Goal: Information Seeking & Learning: Learn about a topic

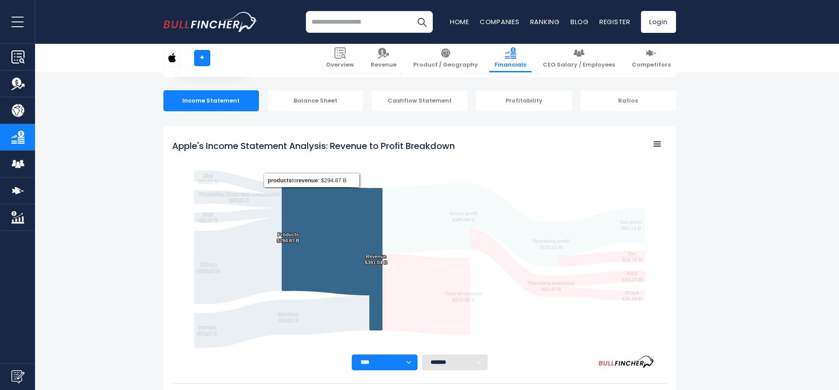
scroll to position [73, 0]
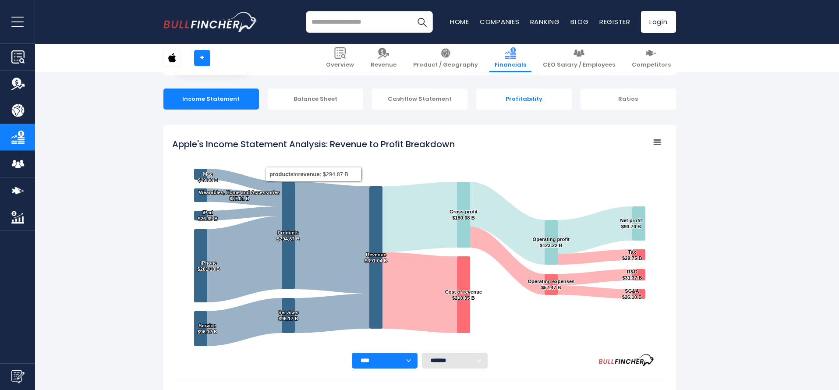
click at [514, 99] on div "Profitability" at bounding box center [524, 99] width 96 height 21
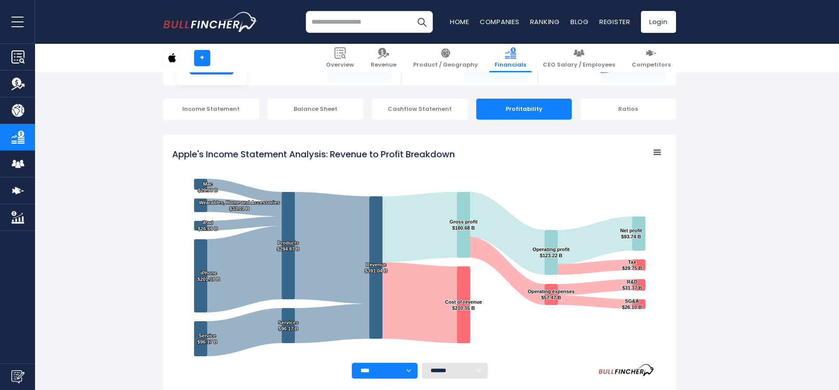
scroll to position [223, 0]
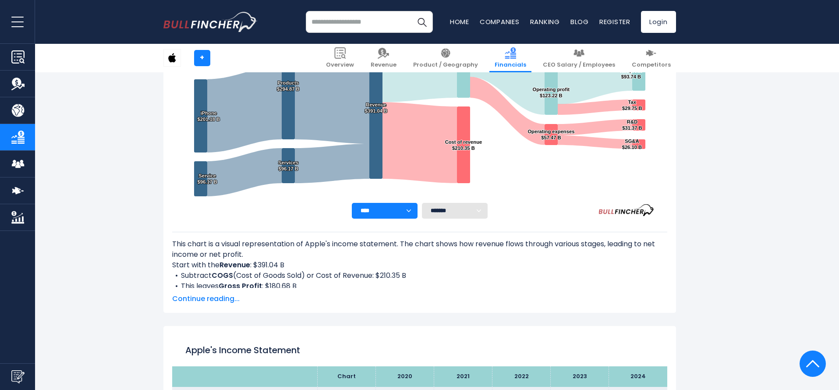
click at [821, 364] on div at bounding box center [813, 364] width 26 height 26
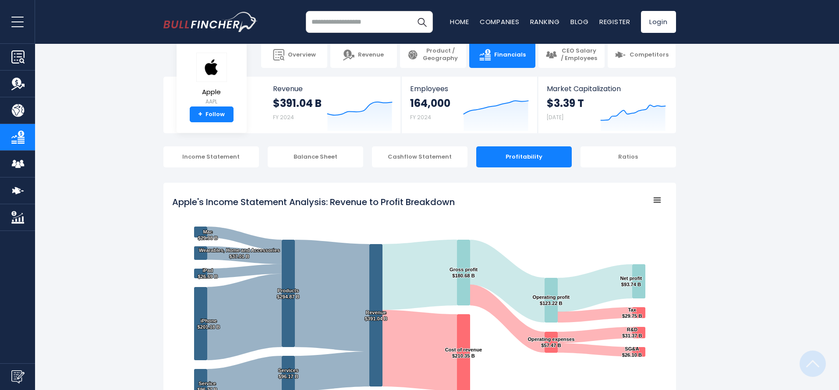
scroll to position [0, 0]
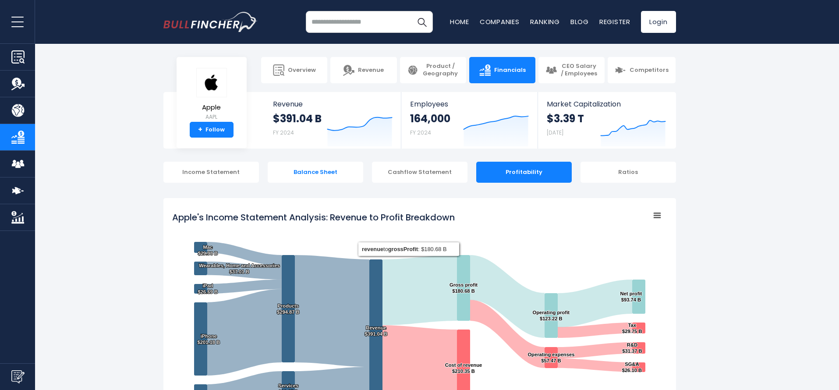
click at [290, 178] on div "Balance Sheet" at bounding box center [316, 172] width 96 height 21
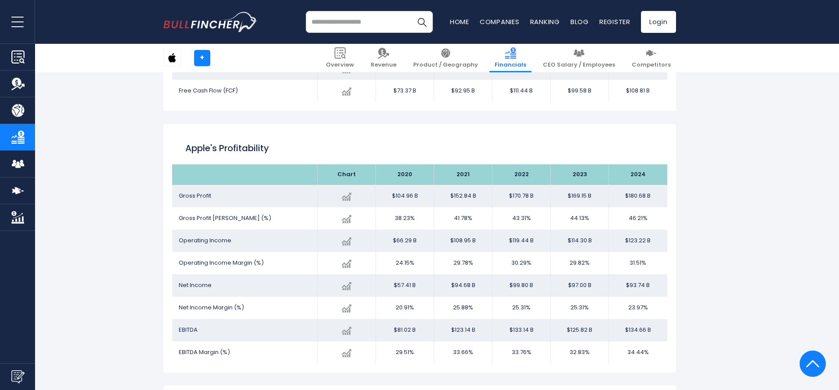
scroll to position [1555, 0]
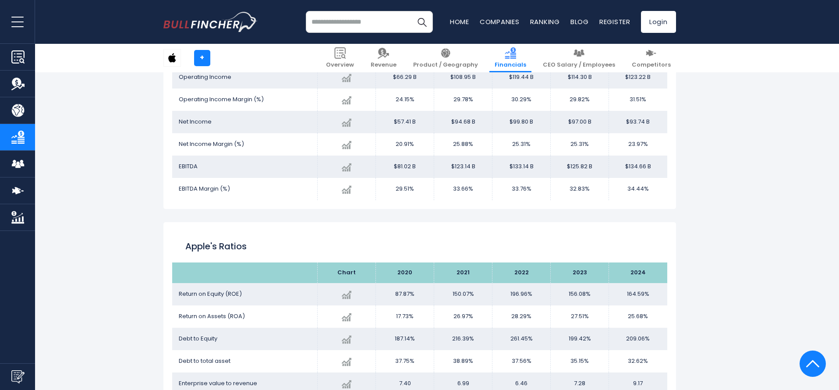
click at [819, 366] on img at bounding box center [812, 364] width 13 height 26
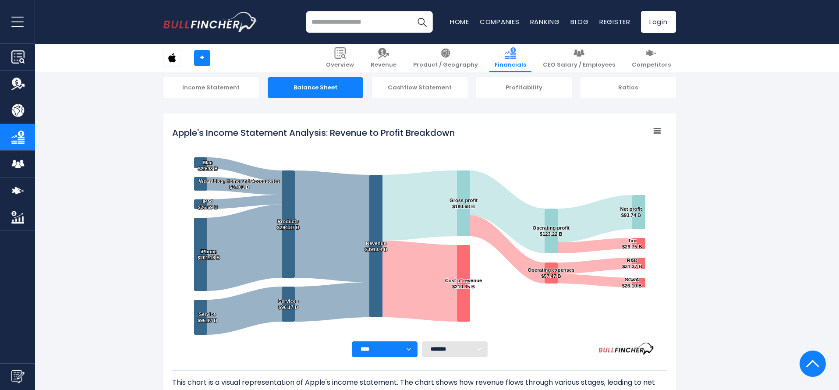
scroll to position [0, 0]
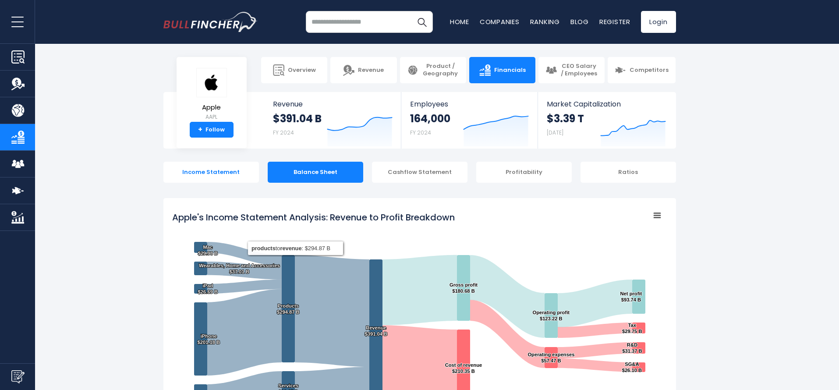
click at [201, 170] on div "Income Statement" at bounding box center [211, 172] width 96 height 21
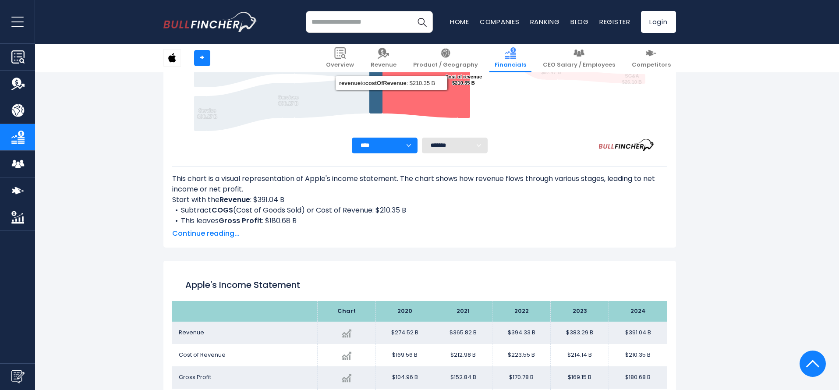
scroll to position [369, 0]
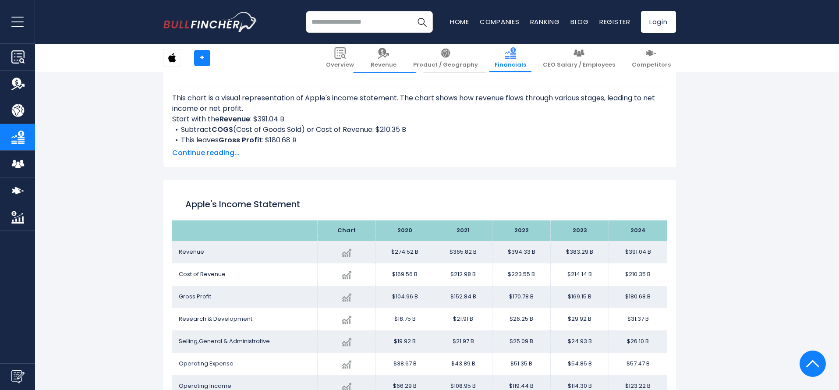
click at [227, 153] on span "Continue reading..." at bounding box center [419, 153] width 495 height 11
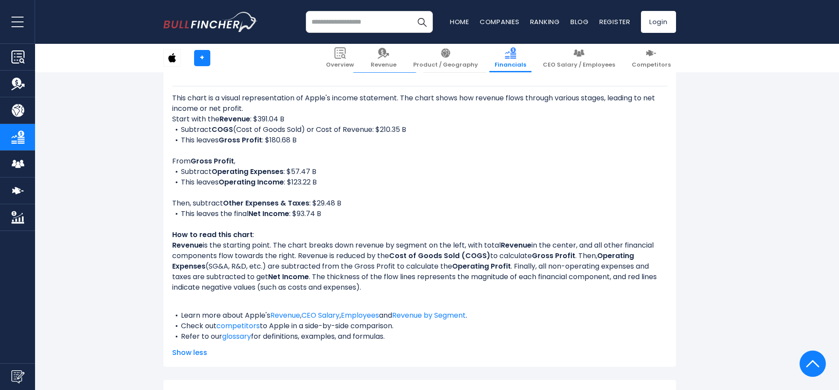
click at [469, 1] on div "Recent searches Trending searches Apple Overview Alphabet Financials Home" at bounding box center [419, 22] width 513 height 44
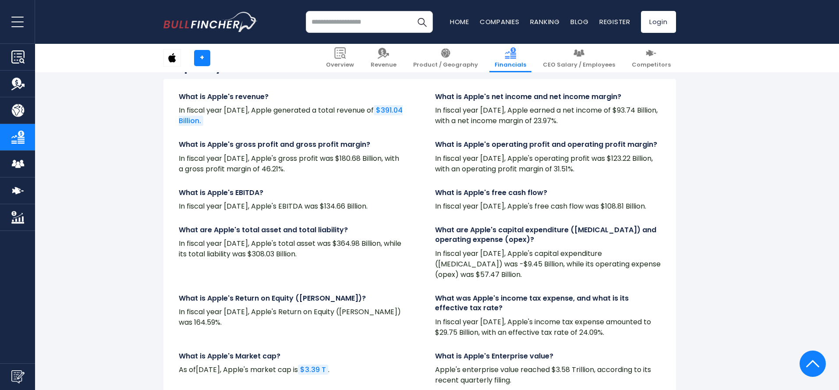
scroll to position [2241, 0]
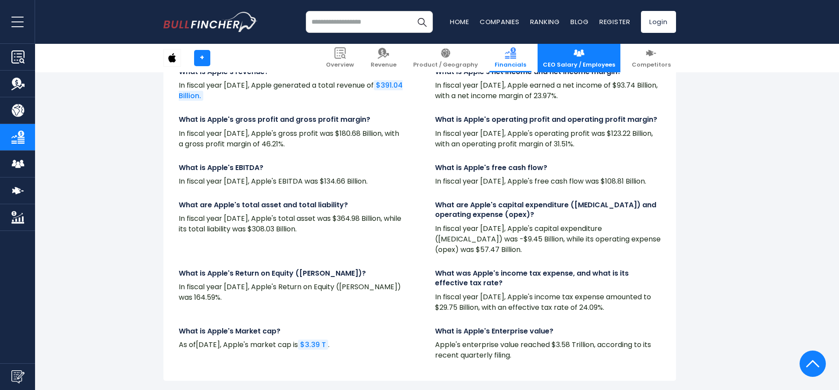
click at [604, 64] on span "CEO Salary / Employees" at bounding box center [579, 64] width 72 height 7
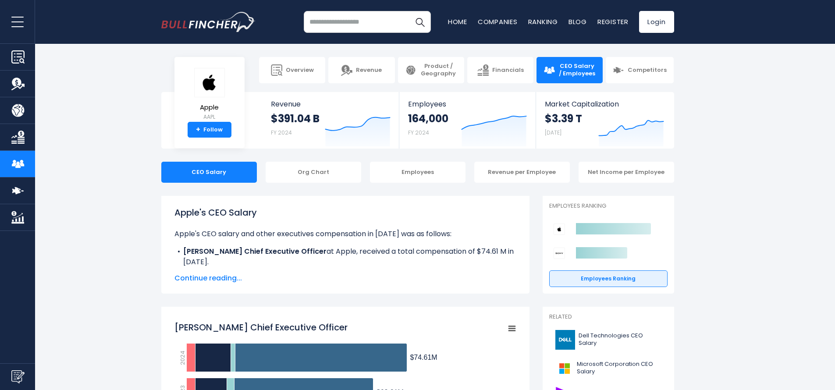
click at [214, 278] on span "Continue reading..." at bounding box center [345, 278] width 342 height 11
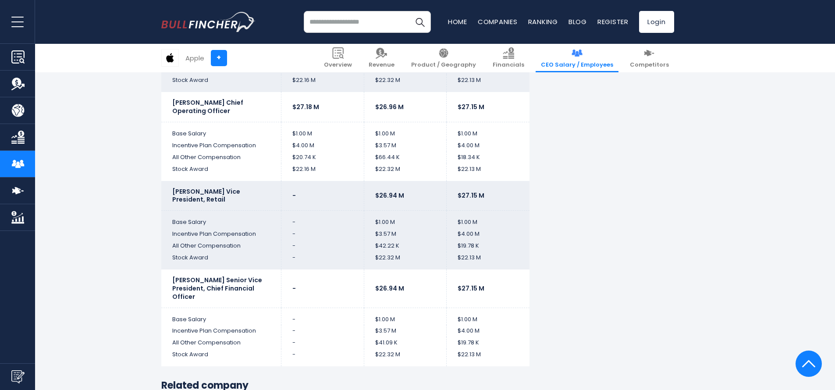
scroll to position [2155, 0]
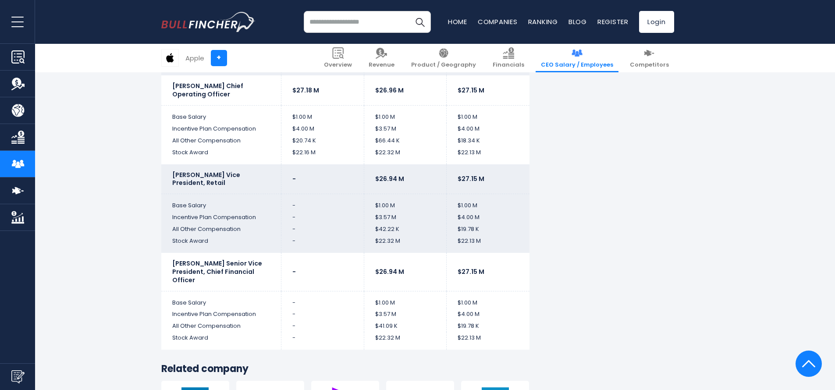
click at [809, 361] on img at bounding box center [808, 364] width 13 height 26
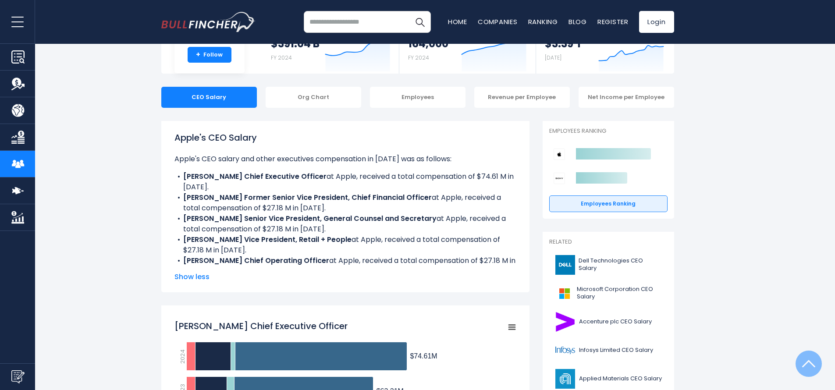
scroll to position [0, 0]
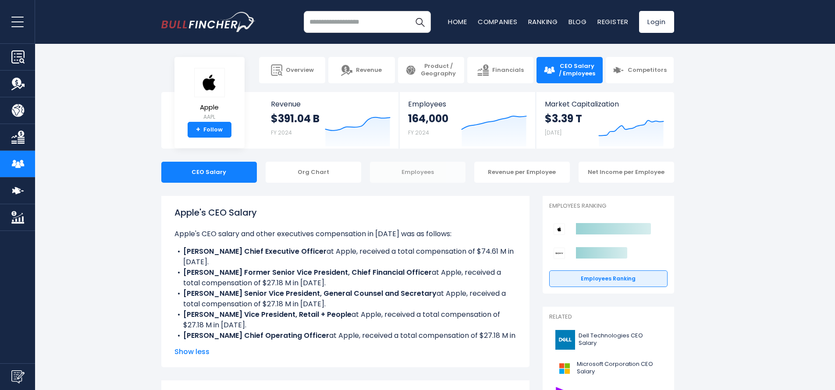
click at [409, 173] on div "Employees" at bounding box center [418, 172] width 96 height 21
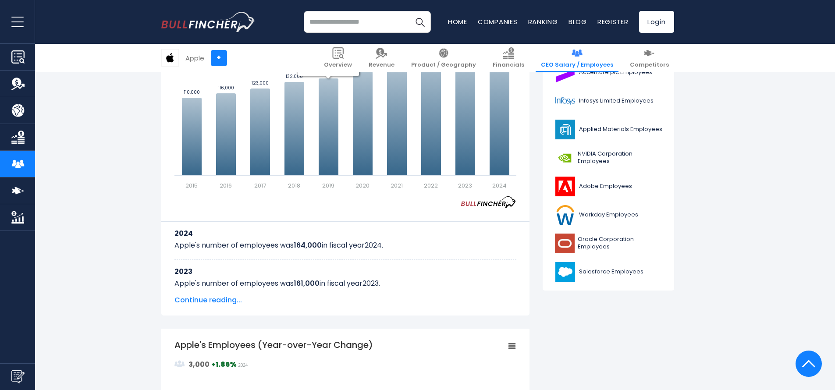
scroll to position [494, 0]
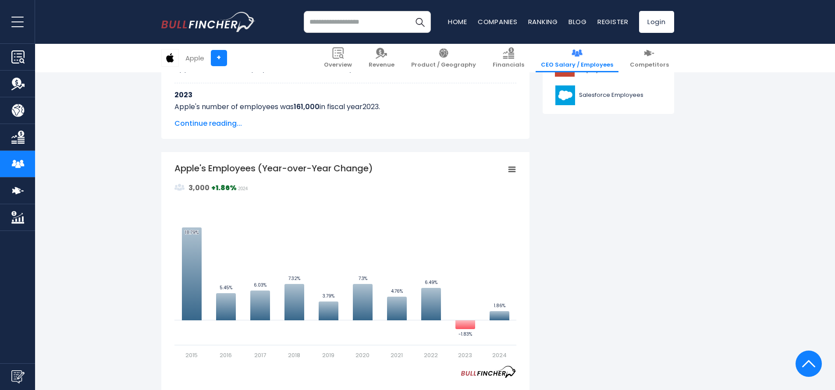
click at [223, 124] on span "Continue reading..." at bounding box center [345, 123] width 342 height 11
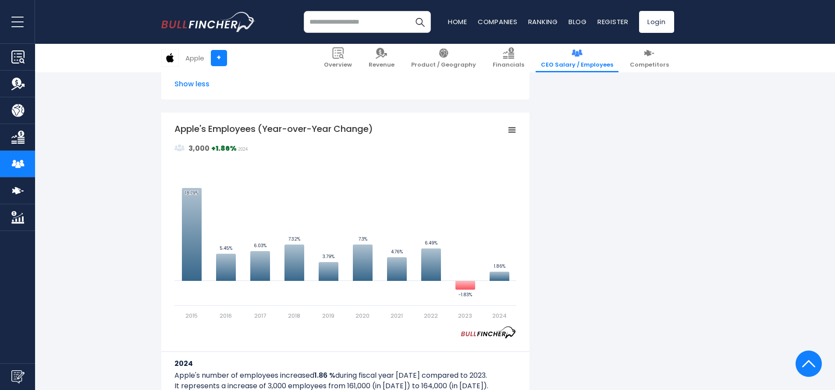
scroll to position [1008, 0]
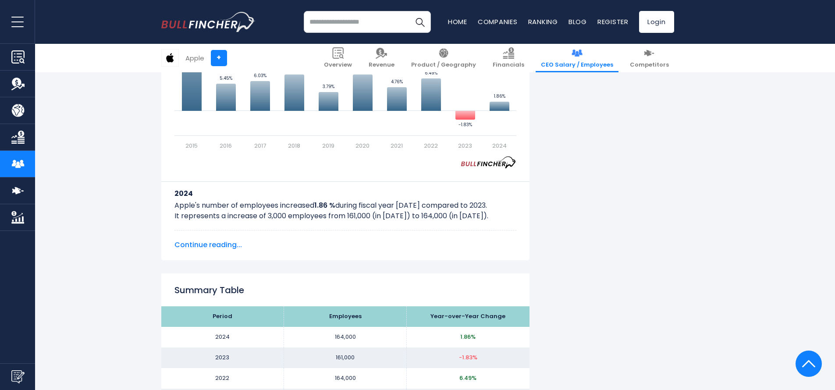
click at [213, 239] on div "2024 Apple's number of employees increased 1.86 % during fiscal year 2024 compa…" at bounding box center [345, 209] width 342 height 82
click at [215, 242] on span "Continue reading..." at bounding box center [345, 245] width 342 height 11
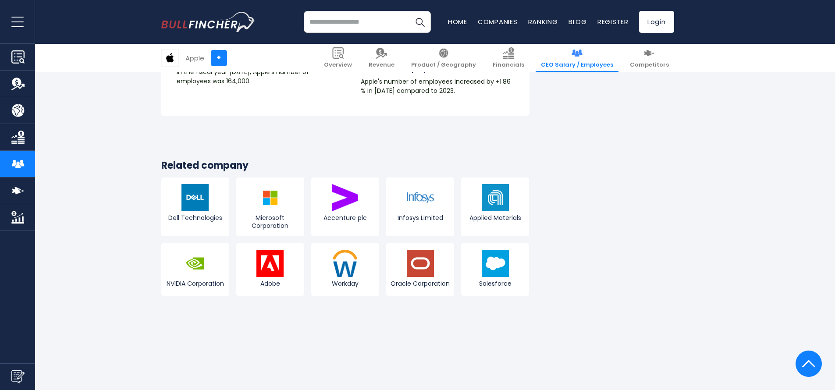
scroll to position [1796, 0]
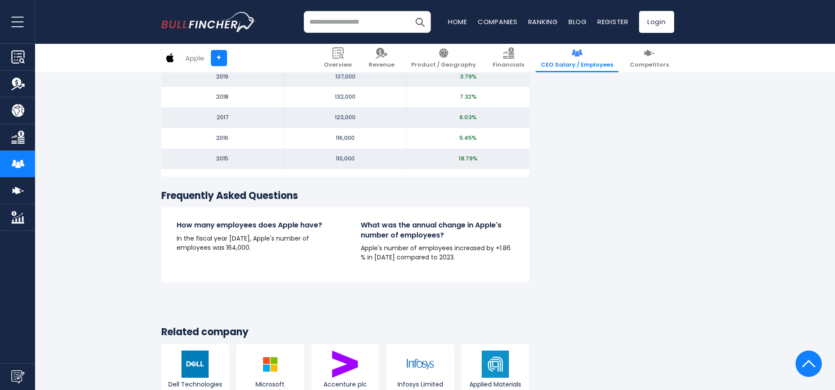
click at [815, 366] on img at bounding box center [808, 364] width 13 height 26
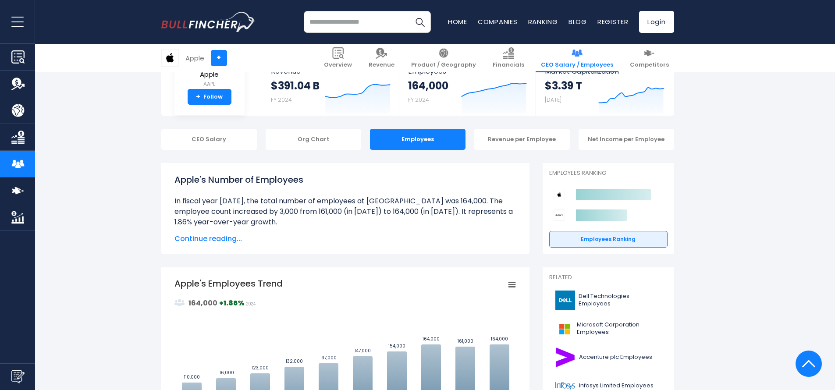
scroll to position [0, 0]
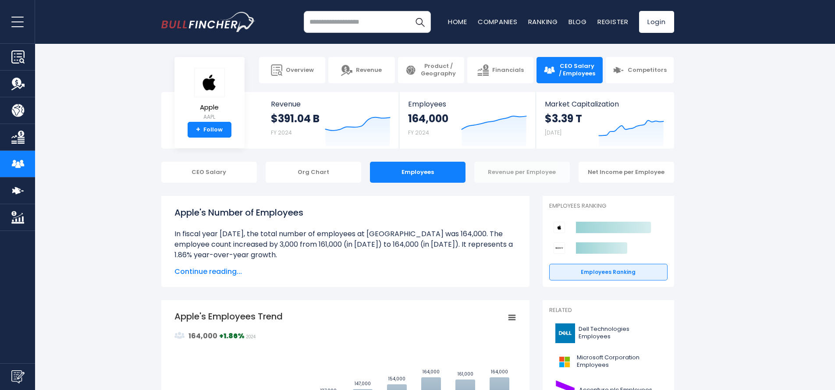
click at [500, 176] on div "Revenue per Employee" at bounding box center [522, 172] width 96 height 21
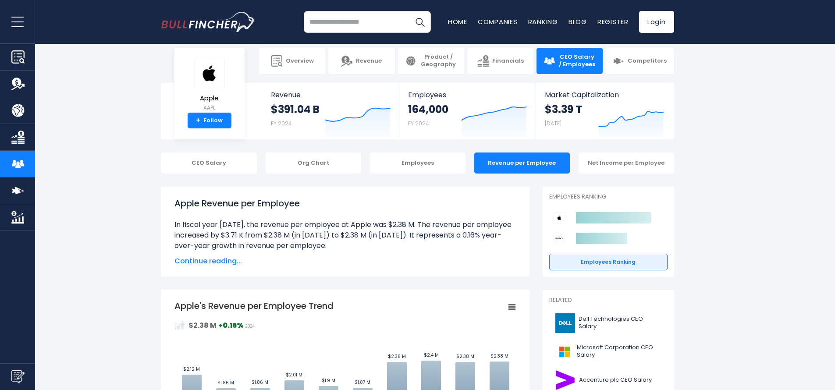
scroll to position [21, 0]
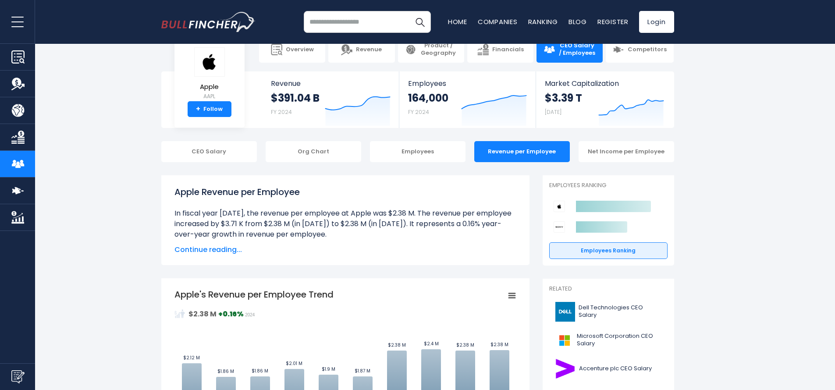
click at [207, 252] on span "Continue reading..." at bounding box center [345, 250] width 342 height 11
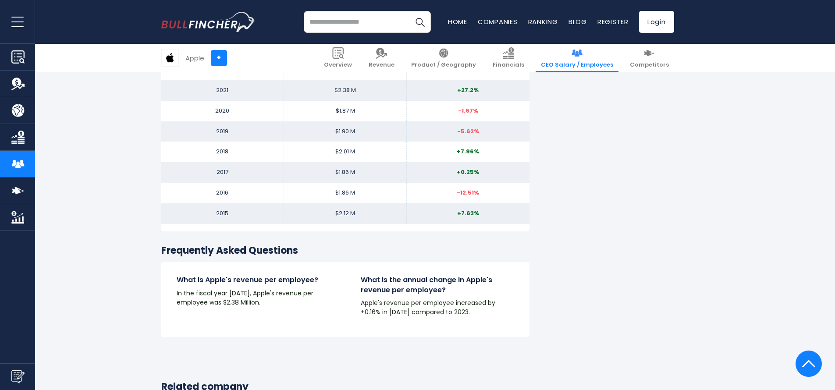
scroll to position [1186, 0]
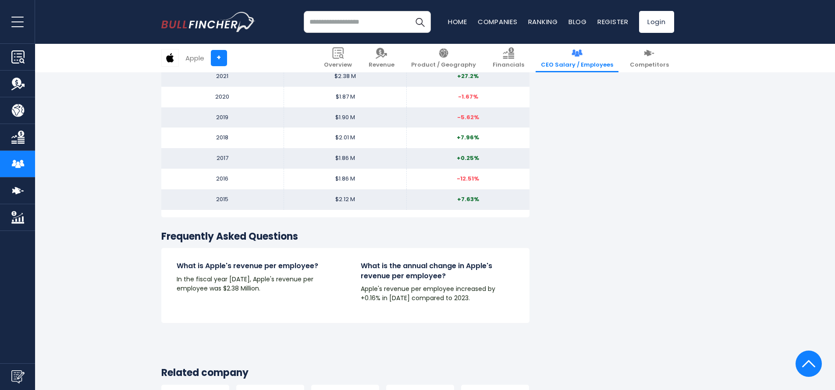
click at [801, 365] on div at bounding box center [808, 364] width 26 height 26
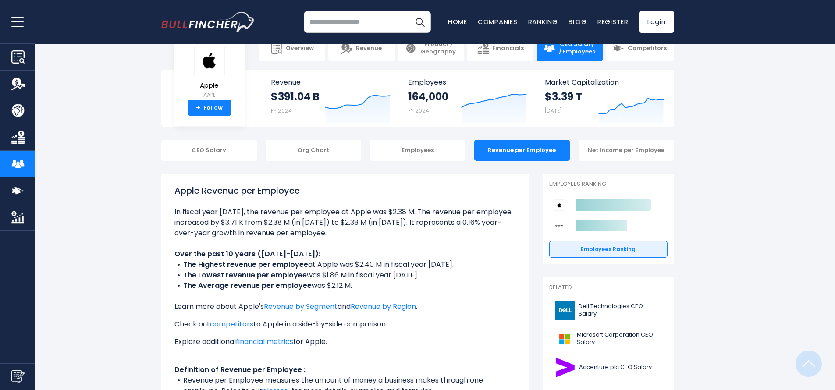
scroll to position [0, 0]
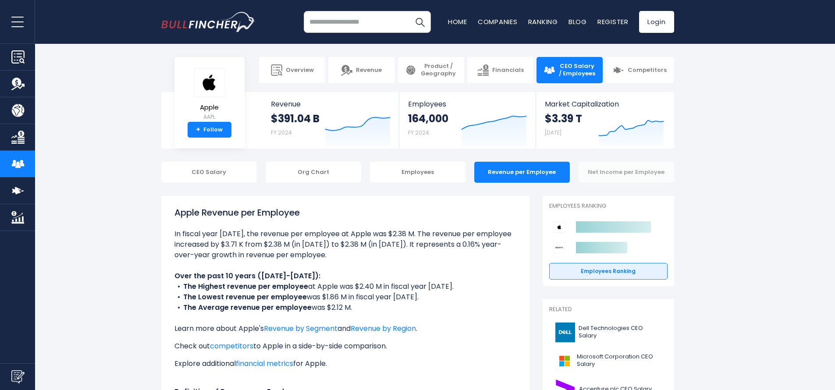
click at [613, 174] on div "Net Income per Employee" at bounding box center [627, 172] width 96 height 21
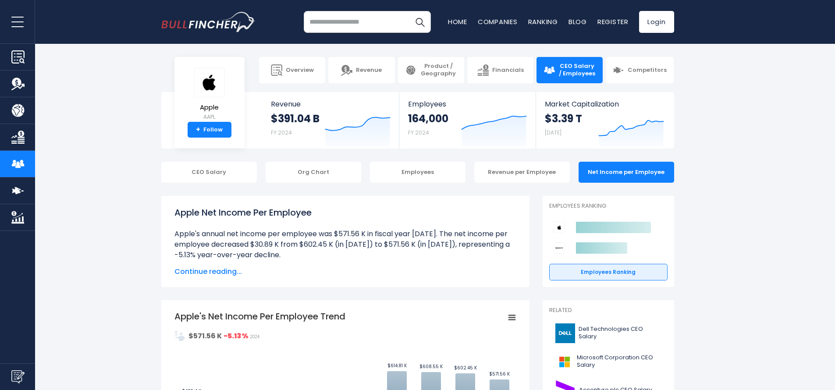
click at [225, 273] on span "Continue reading..." at bounding box center [345, 271] width 342 height 11
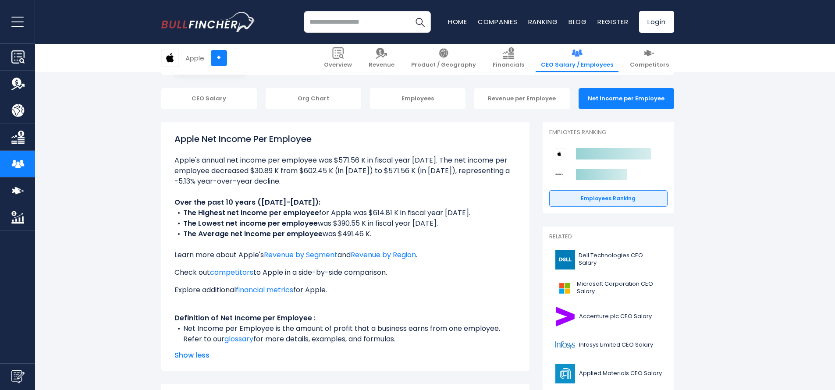
scroll to position [107, 0]
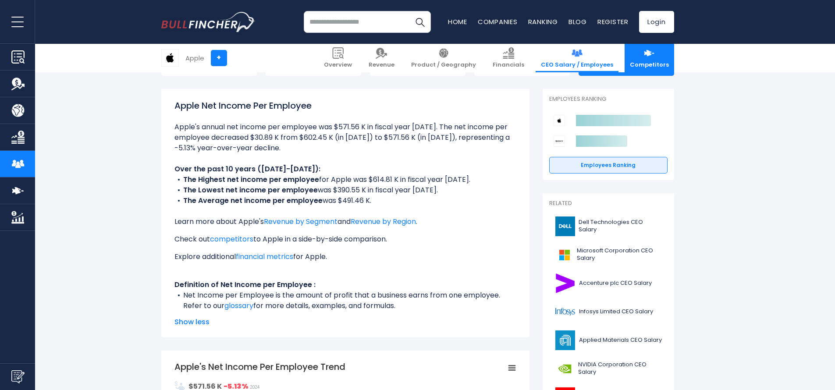
click at [634, 57] on link "Competitors" at bounding box center [650, 58] width 50 height 28
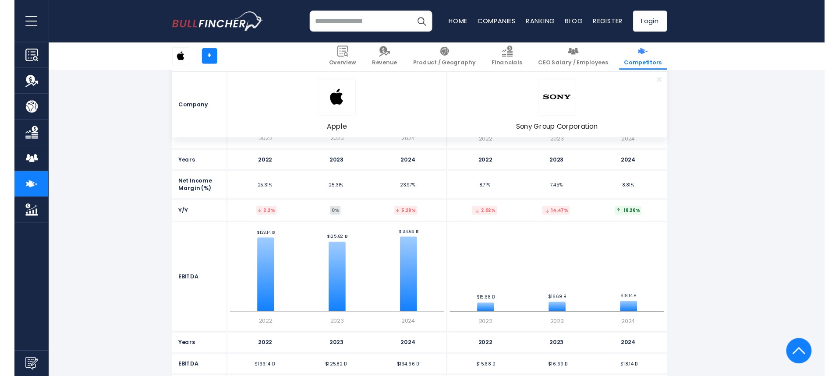
scroll to position [3105, 0]
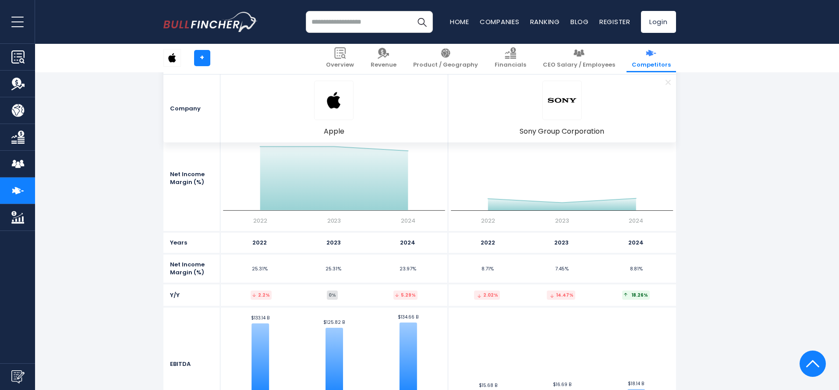
click at [690, 13] on header "Overview Revenue Product / Geography Ratios" at bounding box center [419, 22] width 839 height 44
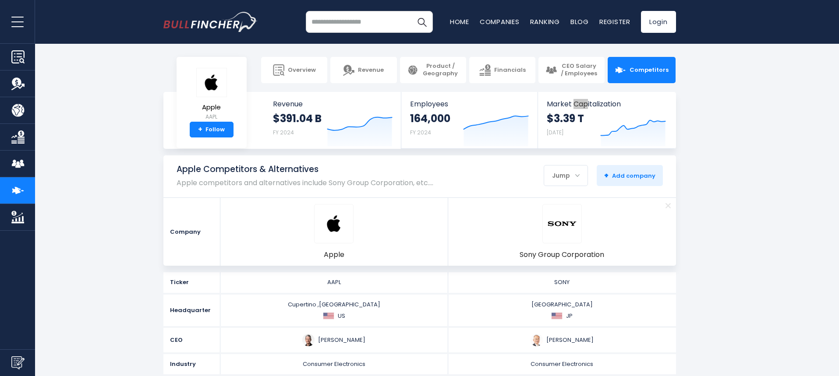
scroll to position [2685, 0]
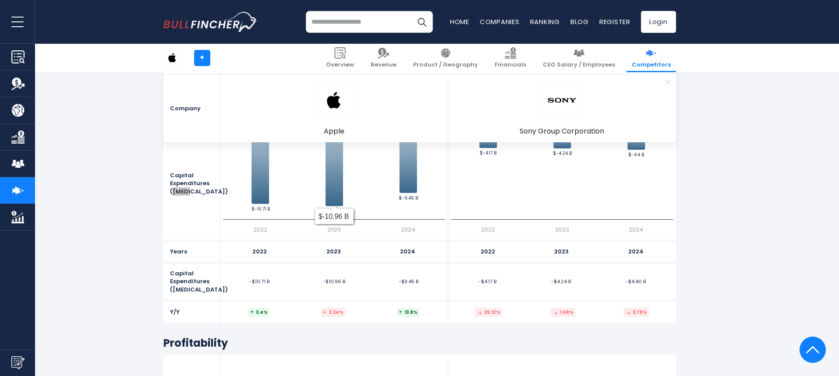
click at [387, 174] on icon "Created with Highcharts 12.1.2 Values $-10.71 B ​ $-10.71 B $-10.96 B ​ $-10.96…" at bounding box center [334, 184] width 223 height 100
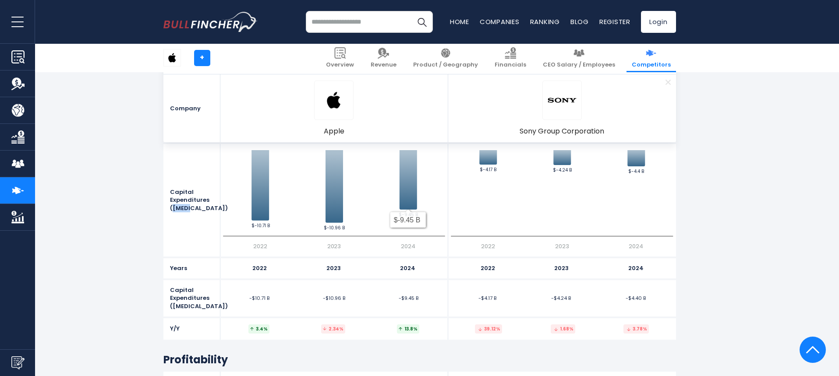
scroll to position [2632, 0]
